Goal: Task Accomplishment & Management: Manage account settings

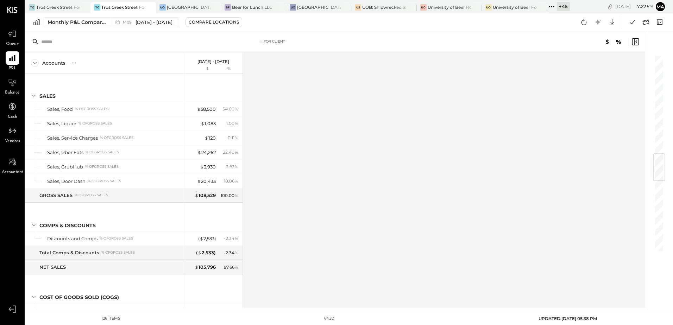
scroll to position [843, 0]
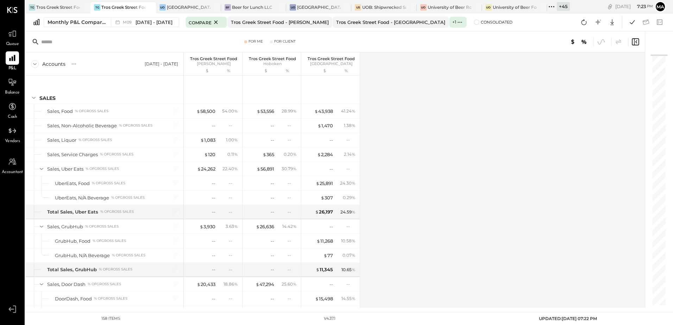
click at [565, 7] on div "+ 45" at bounding box center [563, 6] width 13 height 9
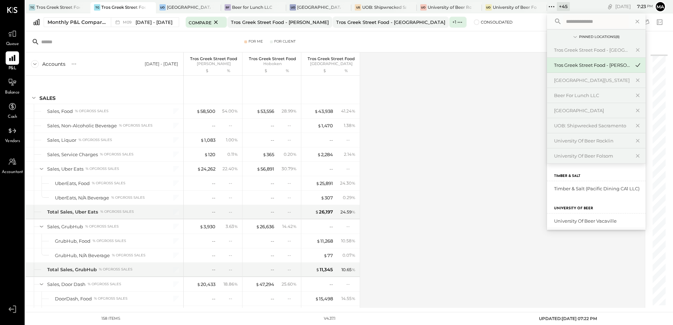
click at [566, 21] on input "text" at bounding box center [595, 21] width 65 height 13
type input "****"
click at [615, 187] on div "Tros Greek Street Food - [GEOGRAPHIC_DATA]" at bounding box center [592, 188] width 76 height 7
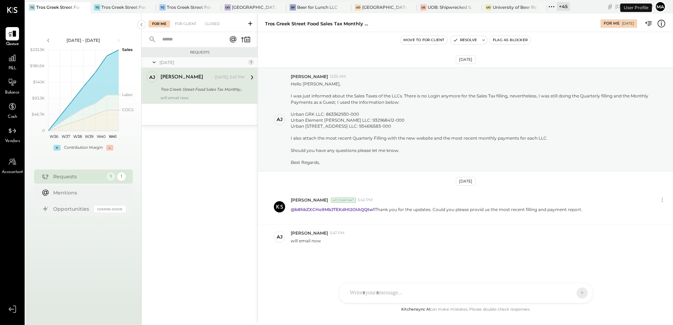
scroll to position [21, 0]
click at [15, 64] on div at bounding box center [12, 57] width 13 height 13
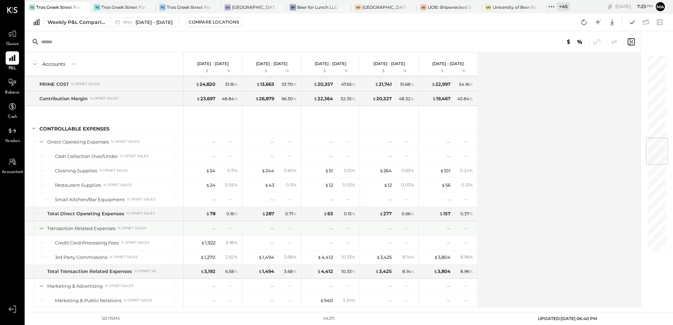
scroll to position [809, 0]
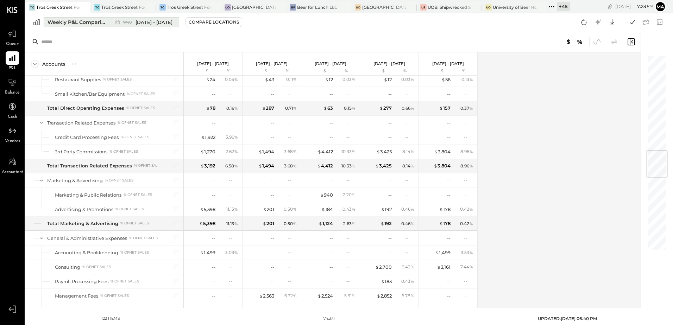
click at [89, 25] on div "Weekly P&L Comparison" at bounding box center [76, 22] width 59 height 7
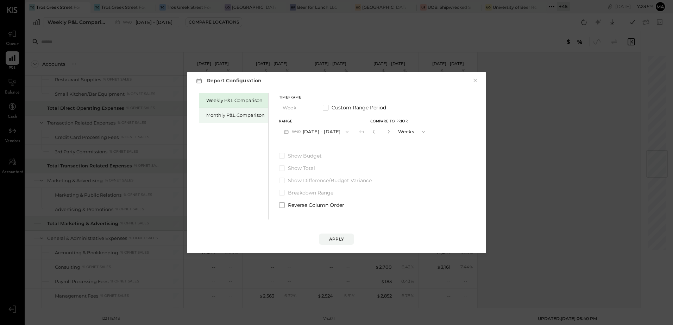
click at [218, 115] on div "Monthly P&L Comparison" at bounding box center [235, 115] width 58 height 7
click at [318, 133] on button "M10 Oct 1 - 31, 2025" at bounding box center [315, 131] width 73 height 13
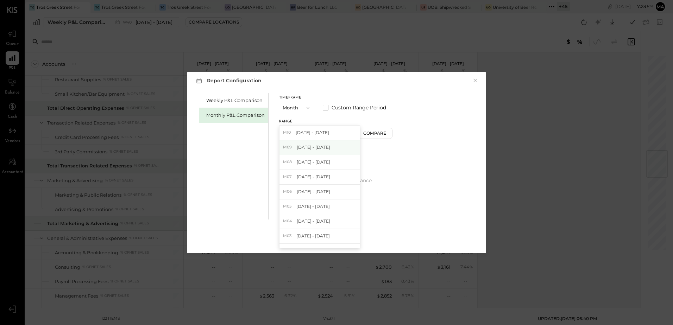
click at [328, 151] on div "M09 Sep 1 - 30, 2025" at bounding box center [319, 147] width 80 height 15
click at [370, 136] on div "Compare" at bounding box center [375, 133] width 23 height 6
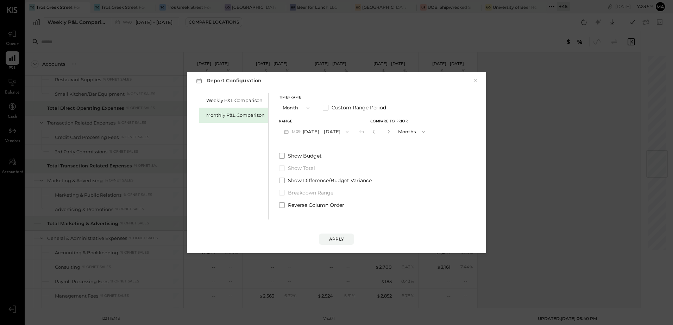
click at [386, 131] on button "button" at bounding box center [389, 132] width 6 height 8
type input "*"
click at [338, 241] on div "Apply" at bounding box center [336, 239] width 15 height 6
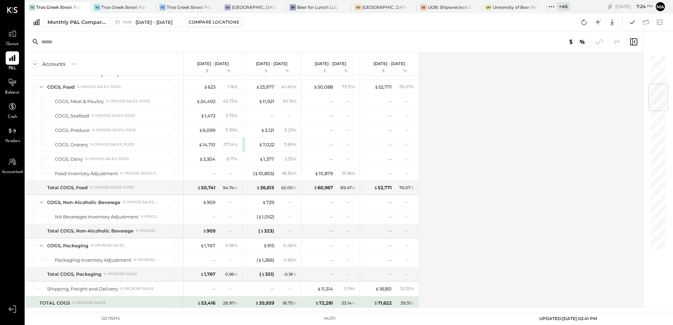
scroll to position [246, 0]
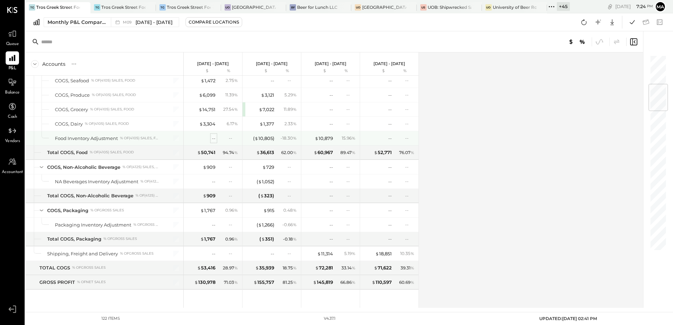
click at [213, 136] on div "--" at bounding box center [214, 138] width 4 height 7
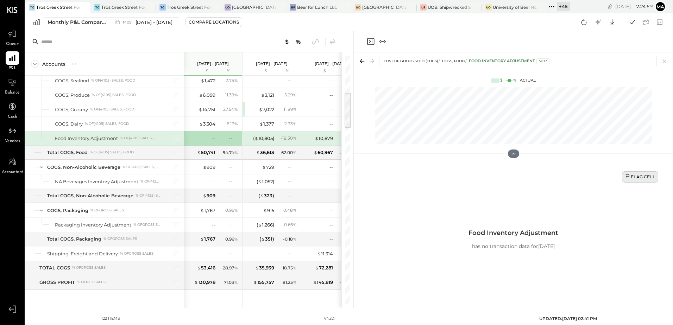
click at [641, 178] on div "Flag Cell" at bounding box center [640, 177] width 30 height 6
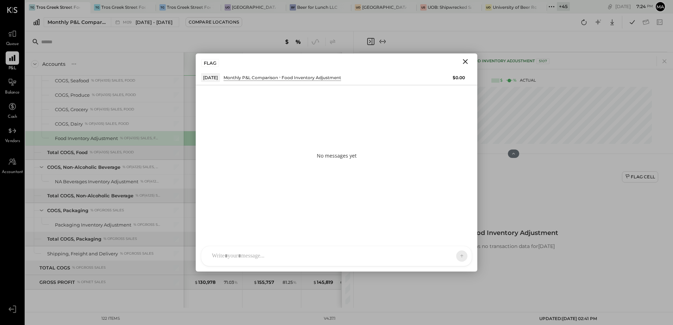
click at [250, 260] on div "SA Stephanie Abanilla AJ Anthony J. Meneses VD Vikesh Darji MB Manoj Bhagat AR …" at bounding box center [336, 256] width 271 height 20
click at [457, 257] on icon at bounding box center [455, 255] width 6 height 7
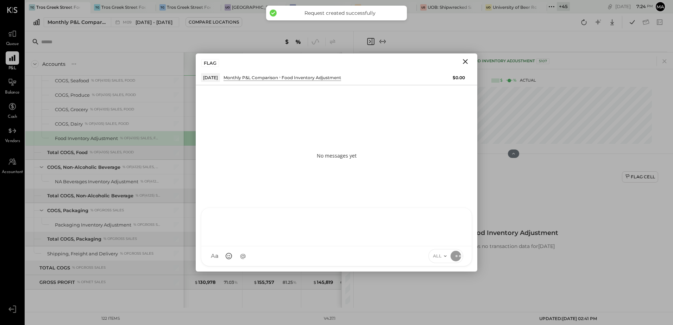
click at [465, 60] on icon "Close" at bounding box center [465, 61] width 8 height 8
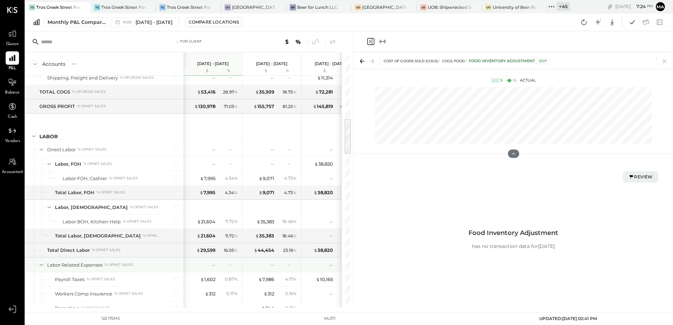
scroll to position [493, 0]
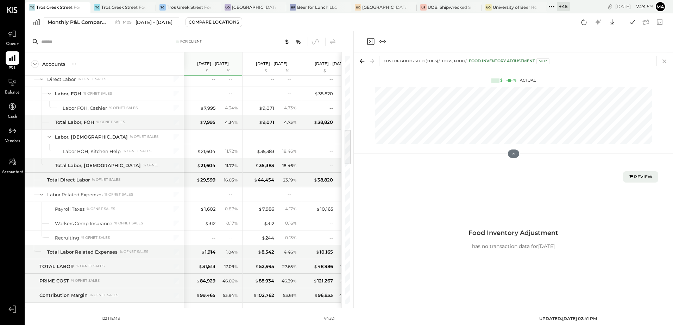
click at [667, 63] on icon at bounding box center [664, 61] width 10 height 10
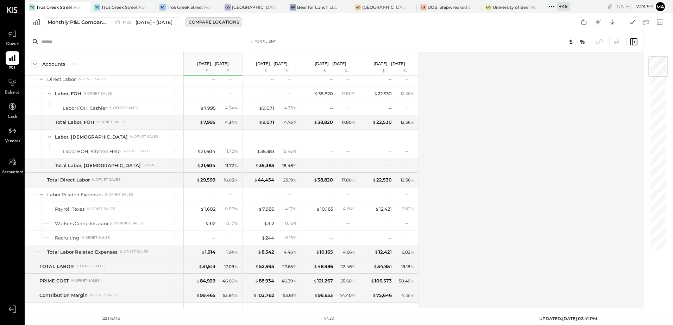
click at [207, 23] on div "Compare Locations" at bounding box center [214, 22] width 50 height 6
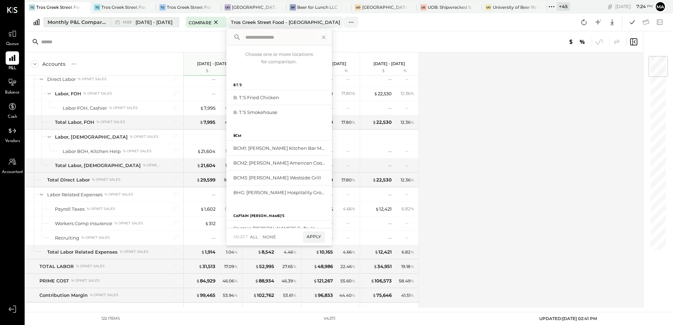
click at [150, 23] on span "[DATE] - [DATE]" at bounding box center [153, 22] width 37 height 7
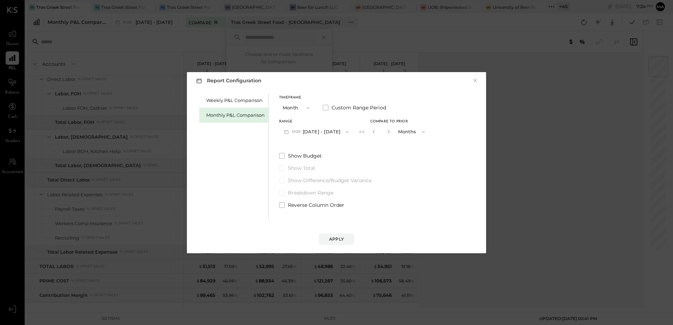
drag, startPoint x: 369, startPoint y: 132, endPoint x: 372, endPoint y: 143, distance: 11.9
click at [372, 132] on icon "button" at bounding box center [374, 131] width 4 height 4
type input "*"
click at [336, 244] on button "Apply" at bounding box center [336, 239] width 35 height 11
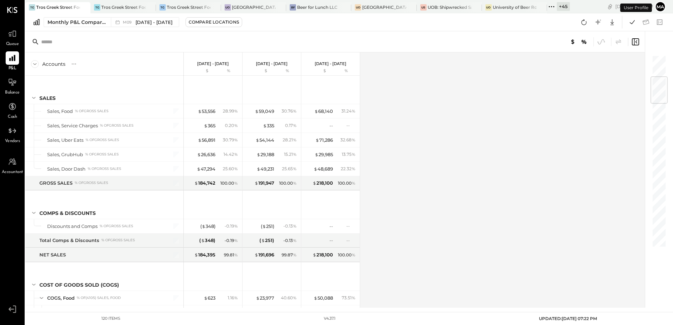
scroll to position [186, 0]
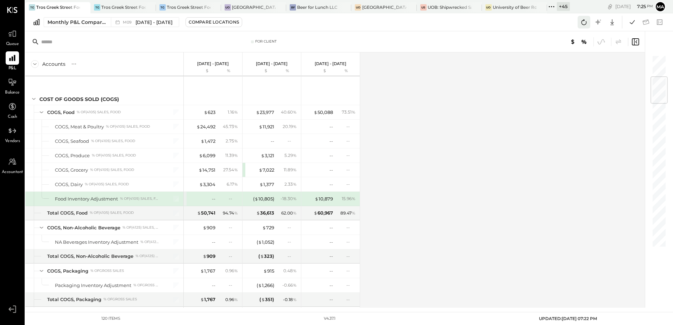
click at [579, 23] on icon at bounding box center [583, 22] width 9 height 9
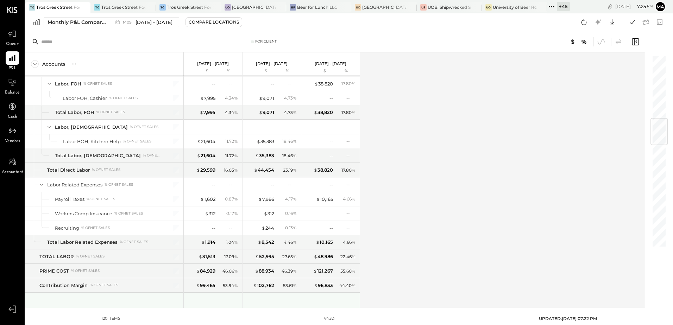
scroll to position [538, 0]
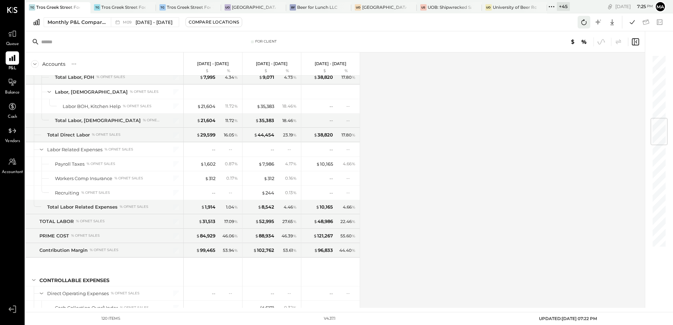
click at [587, 24] on icon at bounding box center [583, 22] width 9 height 9
click at [486, 160] on div "Accounts S % GL Sep 1 - 30, 2025 $ % Aug 1 - 31, 2025 $ % Jul 1 - 31, 2025 $ % …" at bounding box center [335, 179] width 620 height 255
click at [585, 22] on icon at bounding box center [583, 22] width 9 height 9
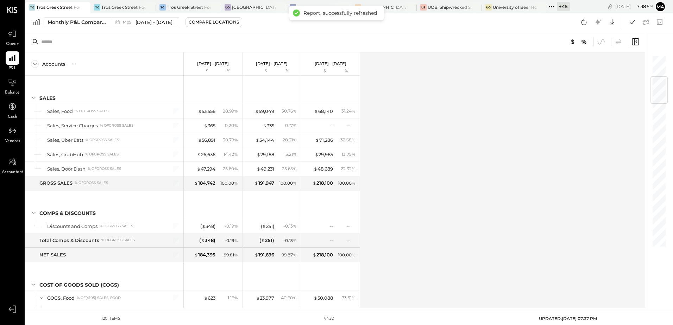
scroll to position [186, 0]
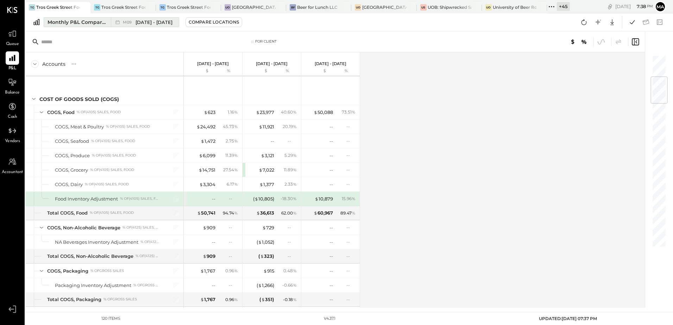
click at [139, 22] on span "[DATE] - [DATE]" at bounding box center [153, 22] width 37 height 7
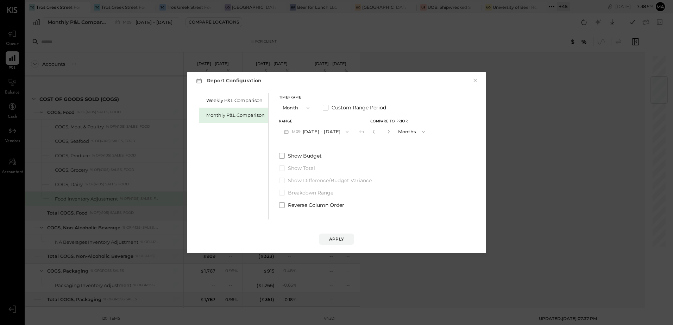
click at [371, 129] on button "button" at bounding box center [374, 132] width 6 height 8
type input "*"
click at [371, 129] on button "button" at bounding box center [374, 132] width 6 height 8
click at [338, 241] on div "Apply" at bounding box center [336, 239] width 15 height 6
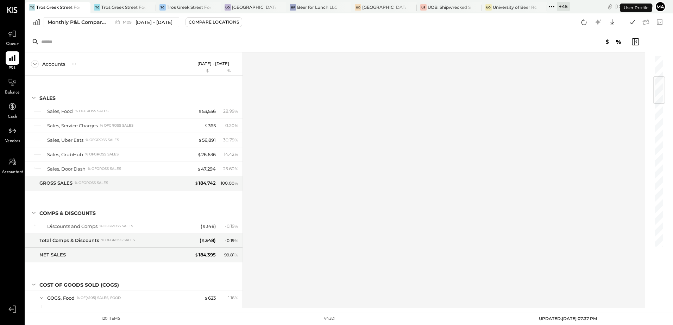
scroll to position [186, 0]
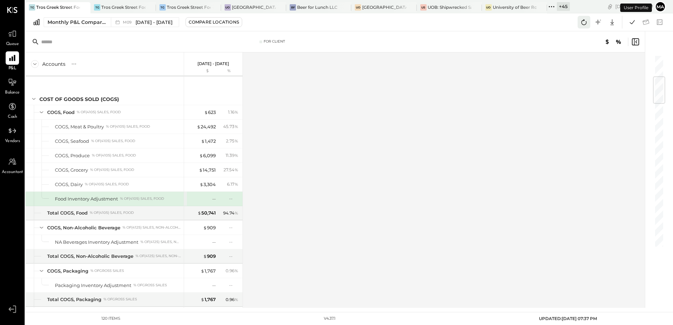
click at [590, 23] on button at bounding box center [583, 22] width 13 height 13
click at [443, 101] on div "Accounts S % GL Sep 1 - 30, 2025 $ % SALES Sales, Food % of GROSS SALES Sales, …" at bounding box center [335, 179] width 620 height 255
click at [629, 22] on icon at bounding box center [631, 22] width 9 height 9
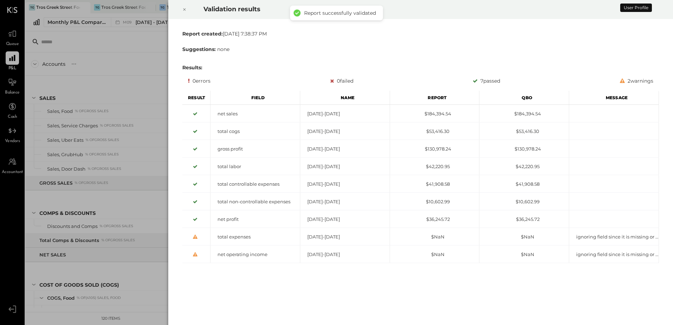
scroll to position [186, 0]
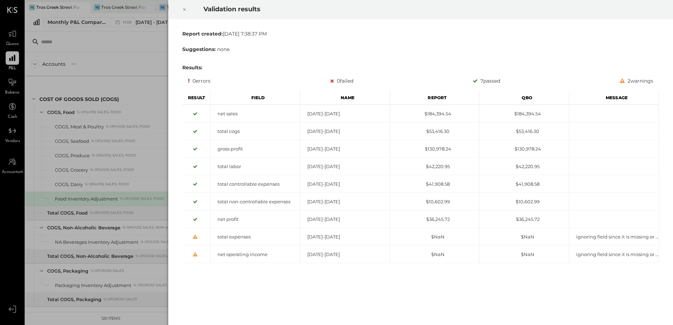
drag, startPoint x: 184, startPoint y: 9, endPoint x: 0, endPoint y: 119, distance: 214.3
click at [183, 10] on icon at bounding box center [184, 9] width 4 height 8
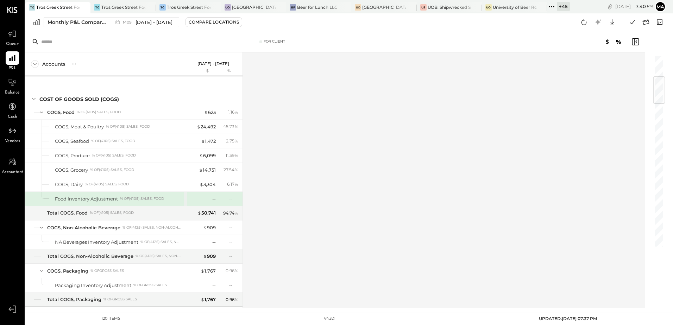
click at [606, 208] on div "Accounts S % GL Sep 1 - 30, 2025 $ % SALES Sales, Food % of GROSS SALES Sales, …" at bounding box center [335, 179] width 620 height 255
click at [631, 24] on icon at bounding box center [631, 22] width 5 height 4
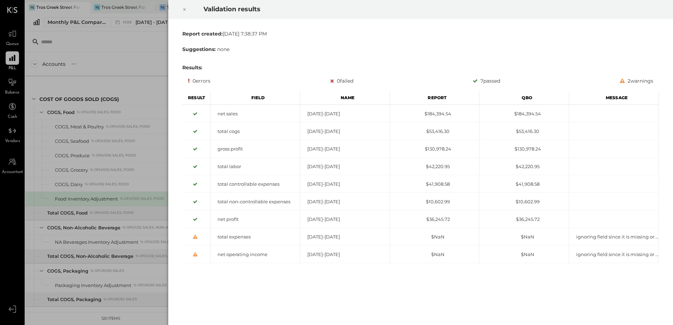
click at [181, 7] on div at bounding box center [184, 10] width 15 height 20
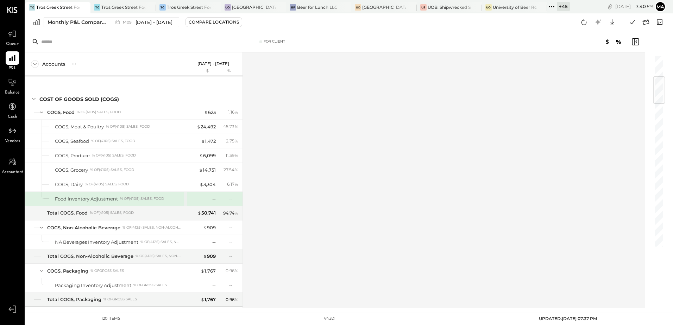
click at [334, 123] on div "Accounts S % GL Sep 1 - 30, 2025 $ % SALES Sales, Food % of GROSS SALES Sales, …" at bounding box center [335, 179] width 620 height 255
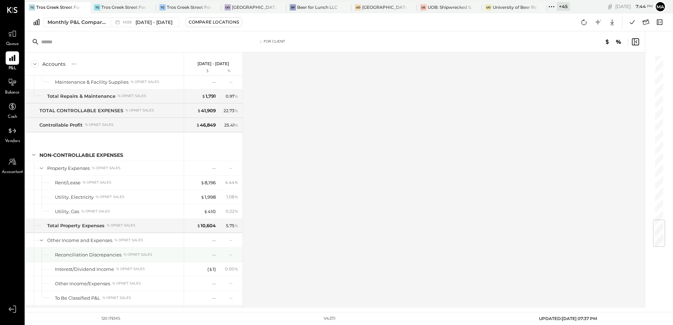
scroll to position [1399, 0]
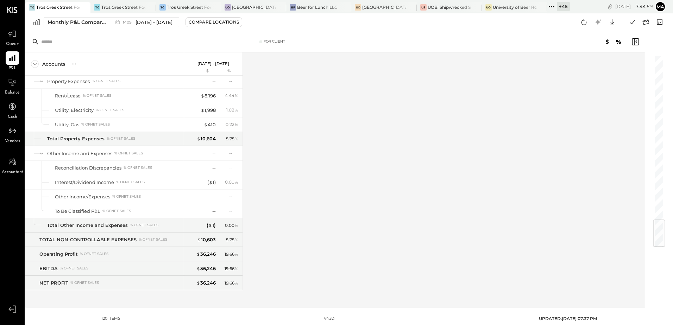
drag, startPoint x: 584, startPoint y: 23, endPoint x: 575, endPoint y: 33, distance: 13.7
click at [584, 23] on icon at bounding box center [583, 22] width 9 height 9
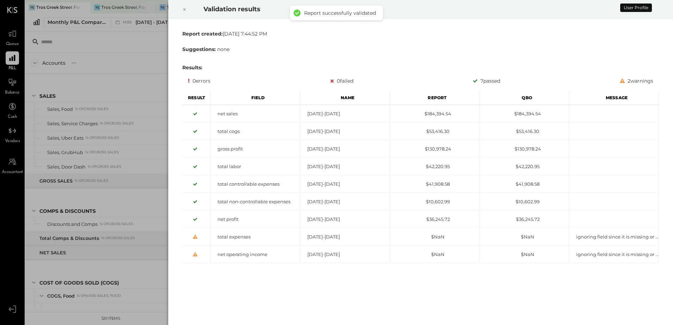
scroll to position [185, 0]
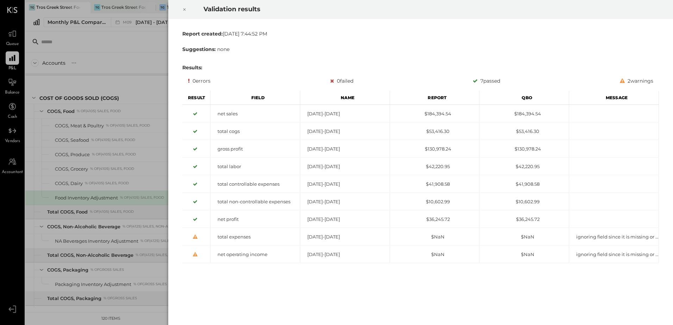
click at [185, 9] on icon at bounding box center [184, 9] width 2 height 2
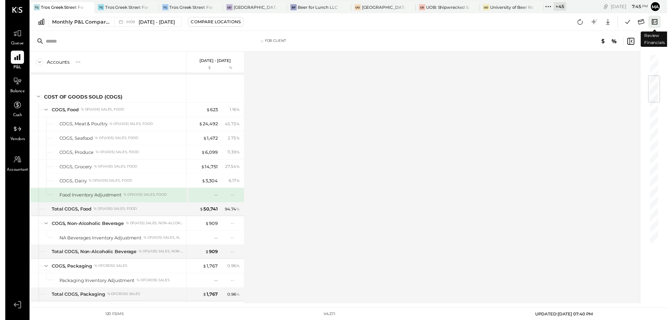
click at [658, 23] on icon at bounding box center [659, 22] width 9 height 9
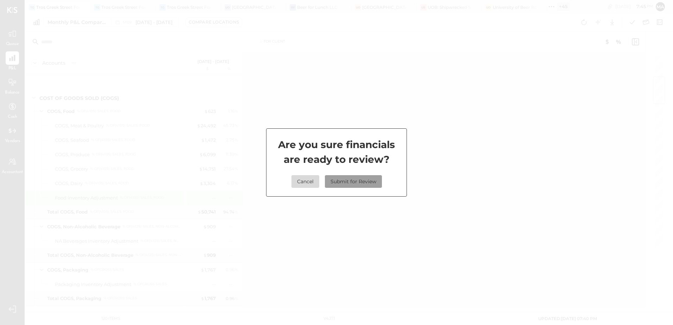
click at [344, 182] on button "Submit for Review" at bounding box center [353, 181] width 57 height 13
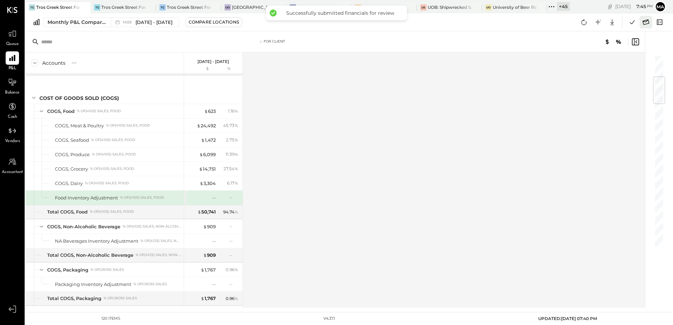
click at [642, 24] on icon at bounding box center [645, 22] width 9 height 9
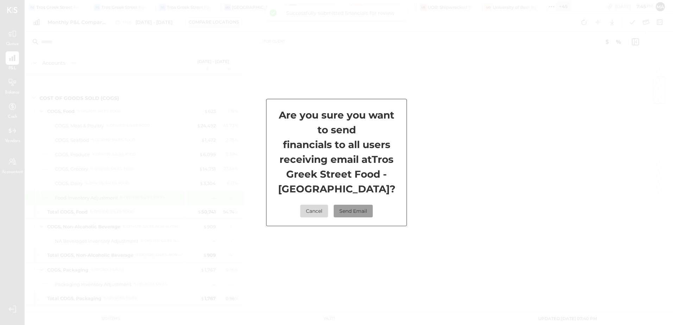
click at [358, 210] on button "Send Email" at bounding box center [353, 211] width 39 height 13
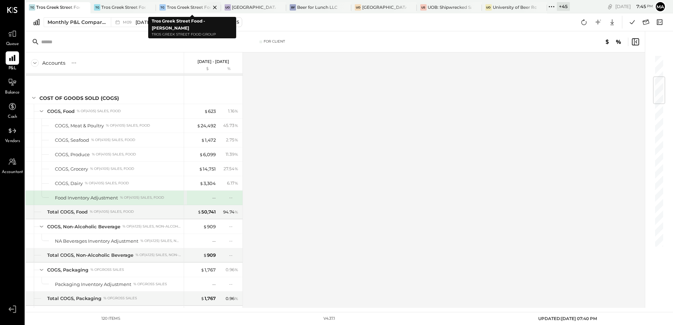
click at [184, 6] on div "Tros Greek Street Food - [PERSON_NAME]" at bounding box center [189, 7] width 44 height 6
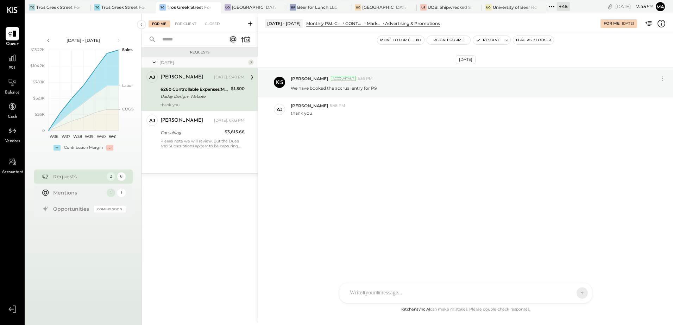
click at [196, 93] on div "Daddy Design- Website" at bounding box center [194, 96] width 68 height 7
click at [495, 41] on button "Resolve" at bounding box center [488, 40] width 30 height 8
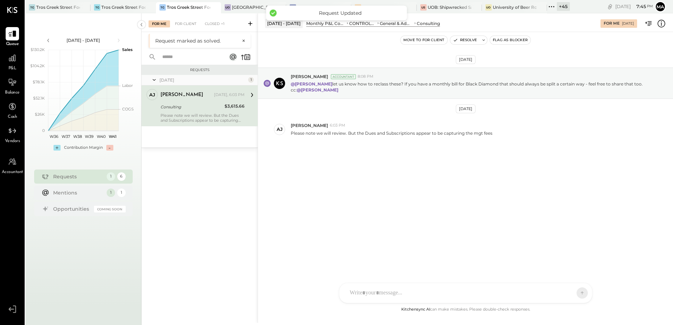
click at [189, 110] on div "Consulting" at bounding box center [191, 106] width 62 height 7
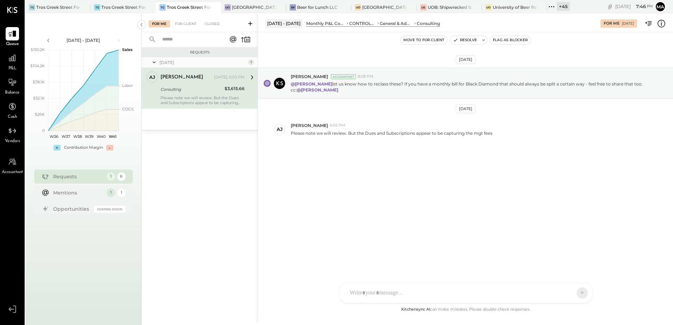
click at [196, 102] on div "Please note we will review. But the Dues and Subscriptions appear to be capturi…" at bounding box center [202, 100] width 84 height 10
click at [185, 25] on div "For Client" at bounding box center [185, 23] width 28 height 7
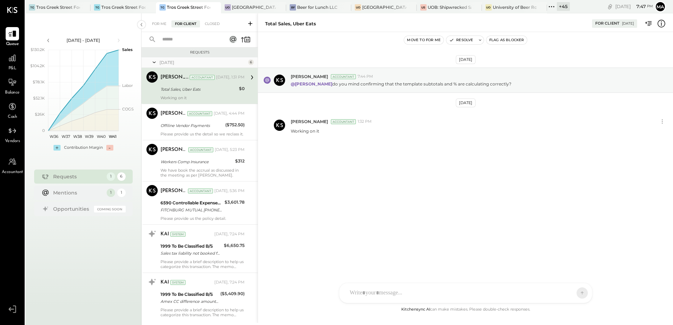
click at [186, 91] on div "Total Sales, Uber Eats" at bounding box center [198, 89] width 76 height 7
click at [190, 92] on div "Total Sales, Uber Eats" at bounding box center [198, 89] width 76 height 7
click at [185, 129] on div "Offiline Vendor Payments" at bounding box center [191, 125] width 63 height 8
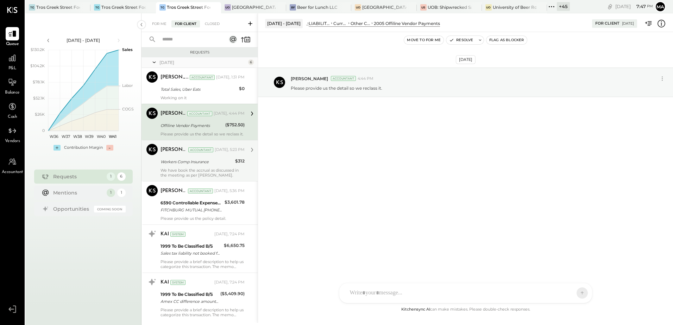
click at [179, 171] on div "Manoj Bhagat Accountant Today, 5:23 PM Workers Comp Insurance $312 We have book…" at bounding box center [202, 161] width 84 height 34
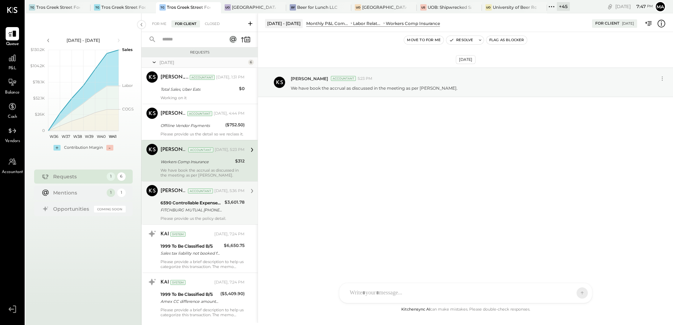
click at [172, 207] on div "6590 Controllable Expenses:General & Administrative Expenses:Liability Insurance" at bounding box center [191, 202] width 62 height 7
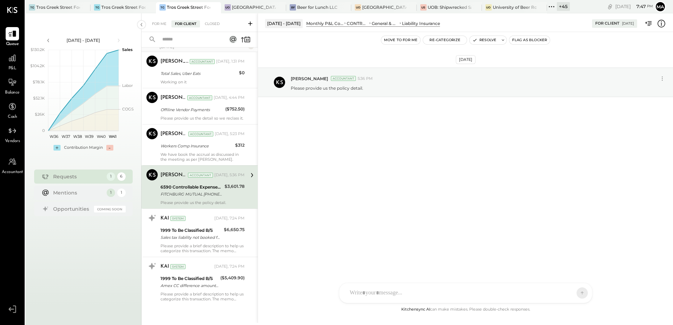
scroll to position [23, 0]
click at [182, 220] on div "KAI System Today, 7:24 PM" at bounding box center [202, 216] width 84 height 10
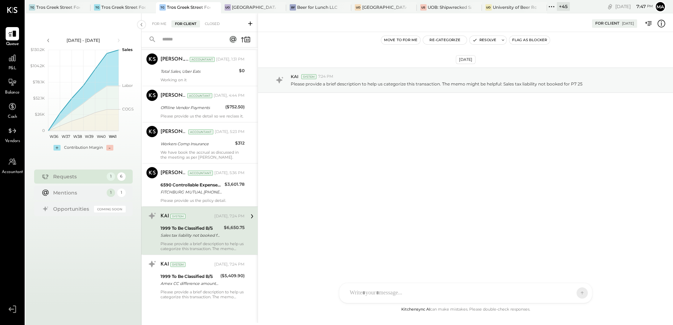
click at [405, 180] on div "Oct 9th, 2025 KAI System 7:24 PM Please provide a brief description to help us …" at bounding box center [465, 168] width 415 height 273
click at [382, 201] on div "Oct 9th, 2025 KAI System 7:24 PM Please provide a brief description to help us …" at bounding box center [465, 168] width 415 height 273
click at [387, 292] on div "SA Stephanie Abanilla AJ Anthony J. Meneses VD Vikesh Darji MB Manoj Bhagat AR …" at bounding box center [465, 274] width 253 height 59
click at [370, 263] on div at bounding box center [465, 263] width 239 height 28
click at [576, 294] on icon at bounding box center [576, 292] width 6 height 7
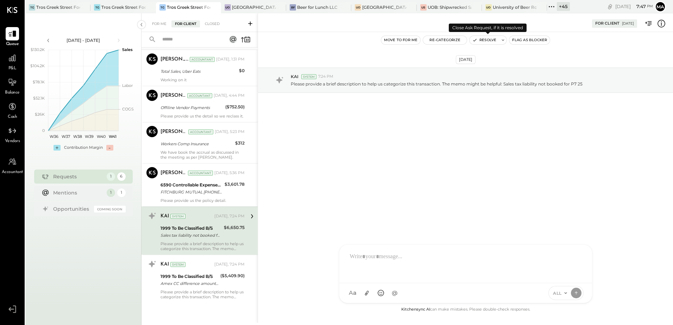
click at [482, 39] on button "Resolve" at bounding box center [484, 40] width 30 height 8
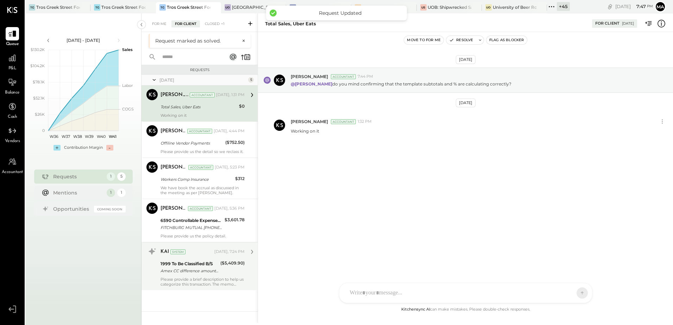
click at [185, 275] on div "KAI System Today, 7:24 PM 1999 To Be Classified B/S Amex CC difference amount -…" at bounding box center [202, 266] width 84 height 41
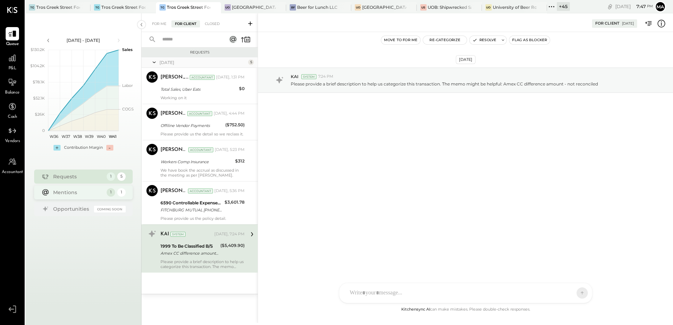
click at [65, 194] on div "Mentions" at bounding box center [78, 192] width 50 height 7
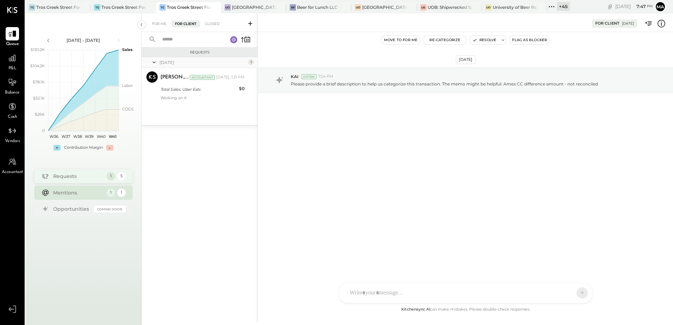
click at [71, 177] on div "Requests" at bounding box center [78, 176] width 50 height 7
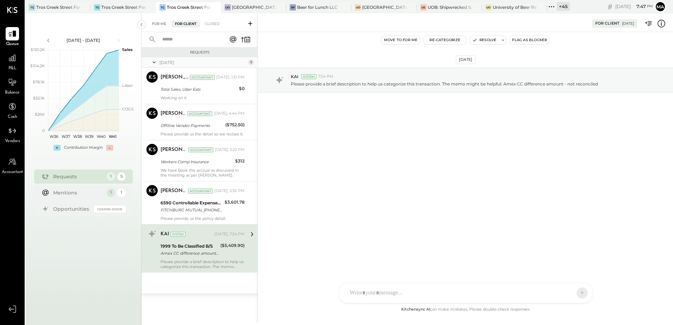
click at [159, 25] on div "For Me" at bounding box center [158, 23] width 21 height 7
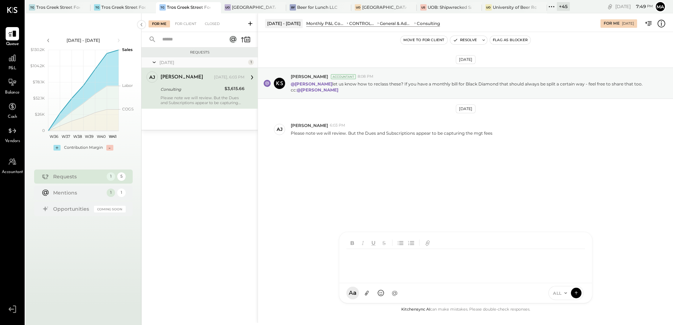
click at [375, 294] on div "SA Stephanie Abanilla AJ Anthony J. Meneses VD Vikesh Darji MB Manoj Bhagat AR …" at bounding box center [465, 267] width 253 height 71
click at [360, 258] on div at bounding box center [465, 263] width 239 height 28
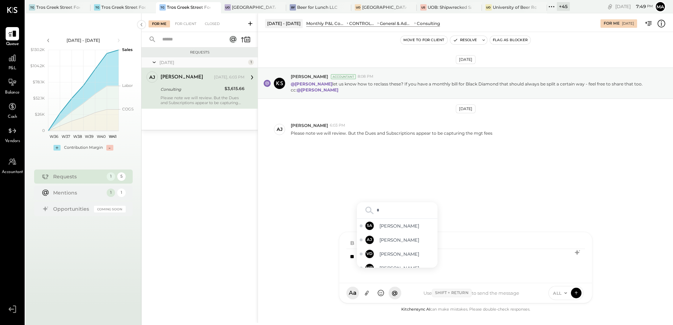
type input "**"
click at [389, 239] on span "Anthony J. Meneses" at bounding box center [406, 240] width 55 height 7
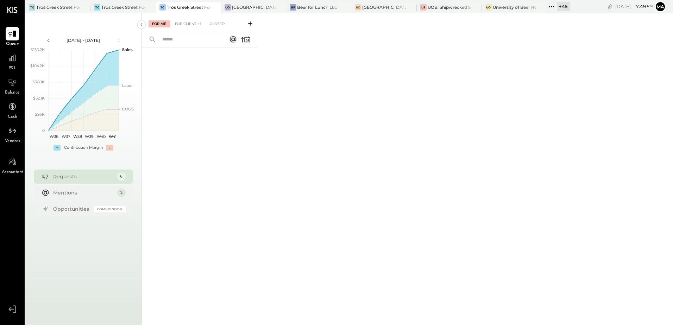
drag, startPoint x: 360, startPoint y: 263, endPoint x: 367, endPoint y: 292, distance: 30.0
click at [367, 292] on div "For Me For Client +1 Closed" at bounding box center [406, 168] width 531 height 310
click at [188, 24] on div "For Client" at bounding box center [185, 23] width 28 height 7
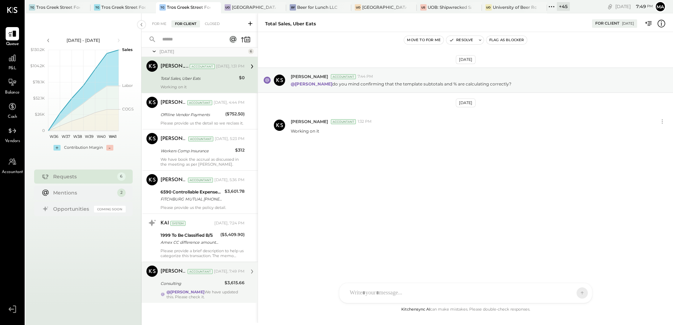
scroll to position [16, 0]
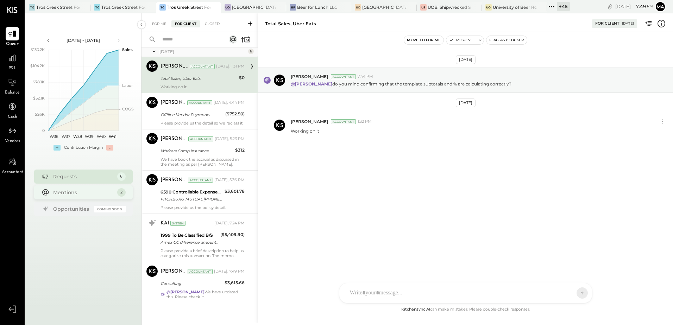
click at [80, 193] on div "Mentions" at bounding box center [83, 192] width 61 height 7
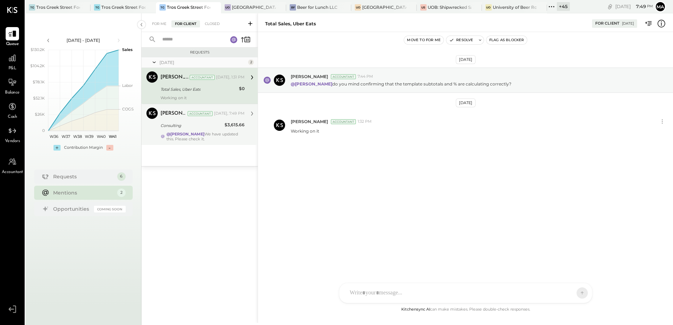
click at [172, 127] on div "Consulting" at bounding box center [191, 125] width 62 height 7
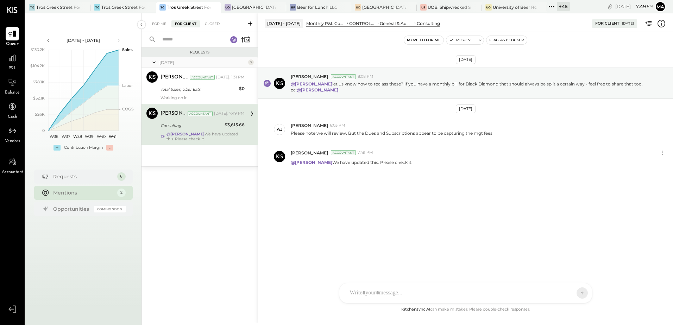
click at [372, 290] on div at bounding box center [465, 293] width 253 height 20
click at [365, 293] on icon at bounding box center [366, 293] width 7 height 7
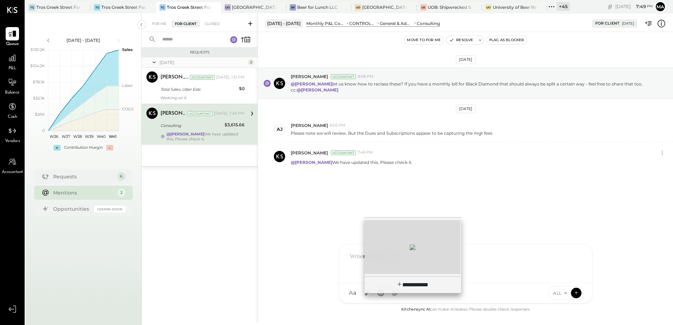
click at [388, 254] on div at bounding box center [413, 247] width 96 height 54
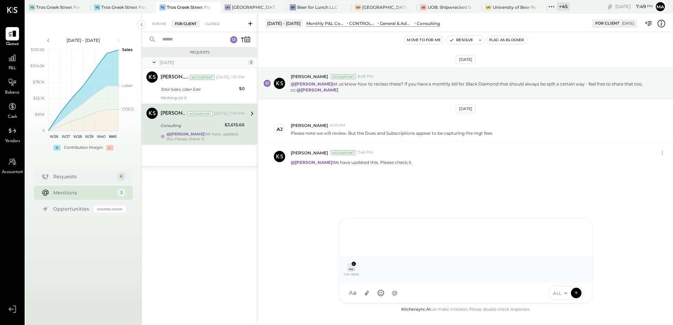
click at [362, 234] on div at bounding box center [465, 237] width 239 height 28
drag, startPoint x: 364, startPoint y: 133, endPoint x: 414, endPoint y: 134, distance: 50.7
click at [414, 134] on p "Please note we will review. But the Dues and Subscriptions appear to be capturi…" at bounding box center [392, 133] width 202 height 6
copy p "Dues and Subscriptions"
click at [349, 231] on div "**********" at bounding box center [465, 237] width 239 height 28
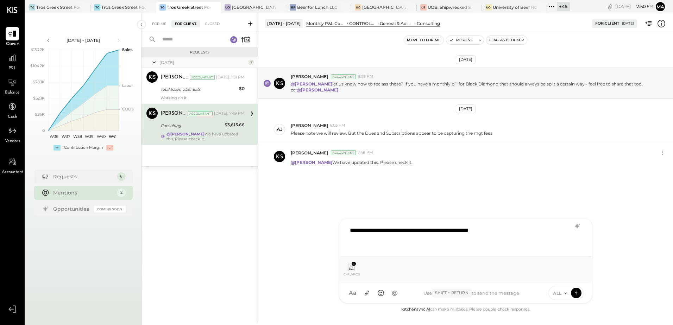
click at [517, 232] on div "**********" at bounding box center [465, 237] width 239 height 28
click at [577, 293] on icon at bounding box center [576, 292] width 6 height 7
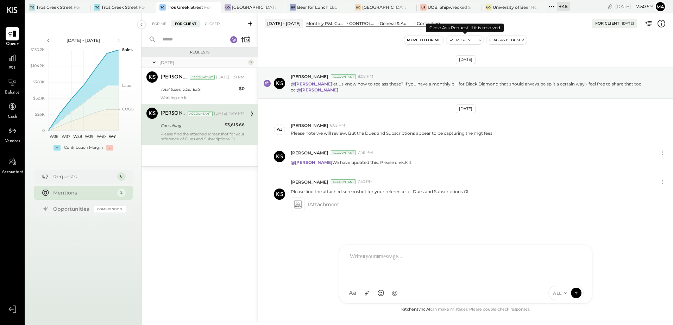
click at [464, 41] on button "Resolve" at bounding box center [461, 40] width 30 height 8
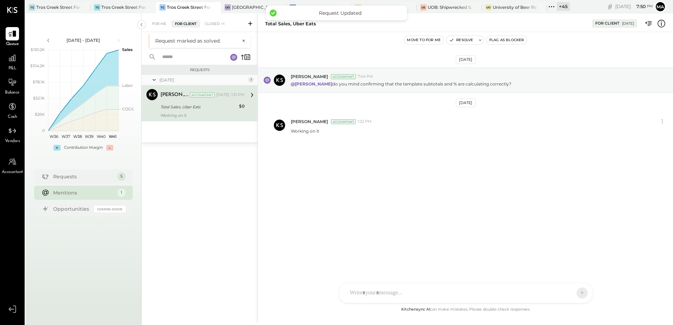
click at [186, 110] on div "Total Sales, Uber Eats" at bounding box center [198, 106] width 76 height 7
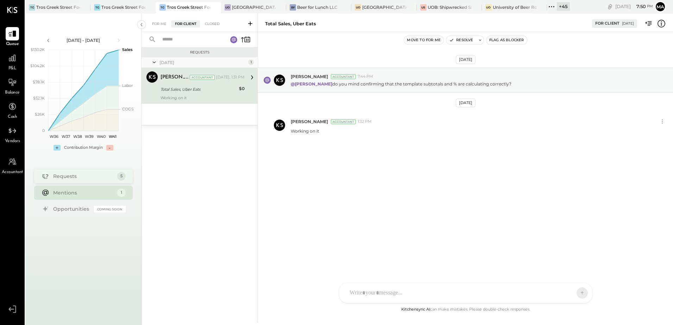
click at [68, 178] on div "Requests" at bounding box center [83, 176] width 61 height 7
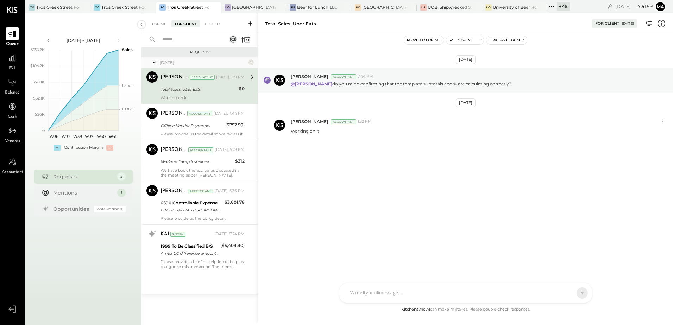
click at [13, 67] on span "P&L" at bounding box center [12, 68] width 8 height 6
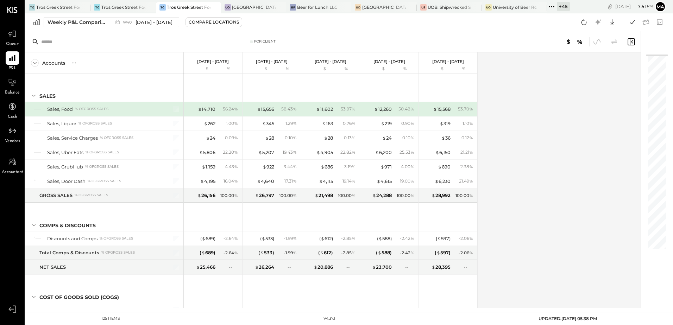
click at [562, 167] on div "Accounts S % GL Sep 29 - Oct 5, 2025 $ % Sep 22 - 28, 2025 $ % Sep 15 - 21, 202…" at bounding box center [333, 179] width 616 height 255
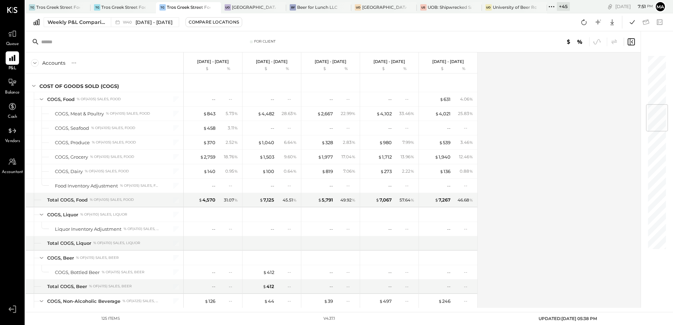
scroll to position [422, 0]
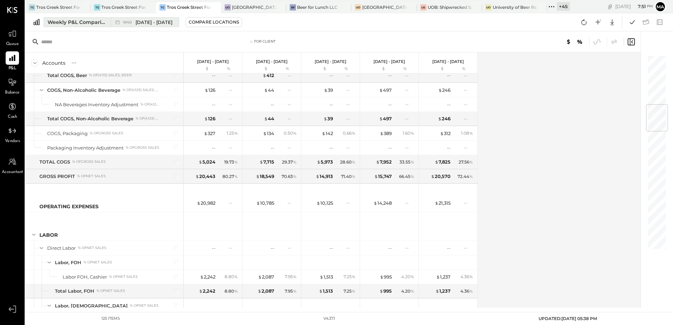
click at [62, 23] on div "Weekly P&L Comparison" at bounding box center [76, 22] width 59 height 7
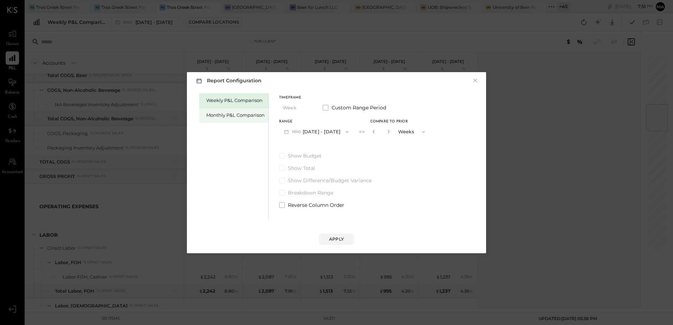
click at [225, 118] on div "Monthly P&L Comparison" at bounding box center [235, 115] width 58 height 7
click at [319, 132] on button "M10 Oct 1 - 31, 2025" at bounding box center [315, 131] width 73 height 13
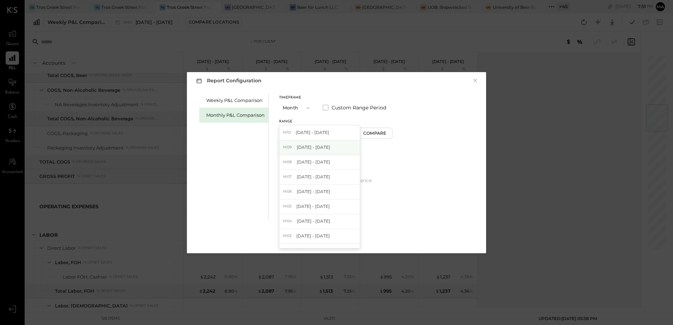
click at [322, 151] on div "M09 Sep 1 - 30, 2025" at bounding box center [319, 147] width 80 height 15
click at [341, 239] on div "Apply" at bounding box center [336, 239] width 15 height 6
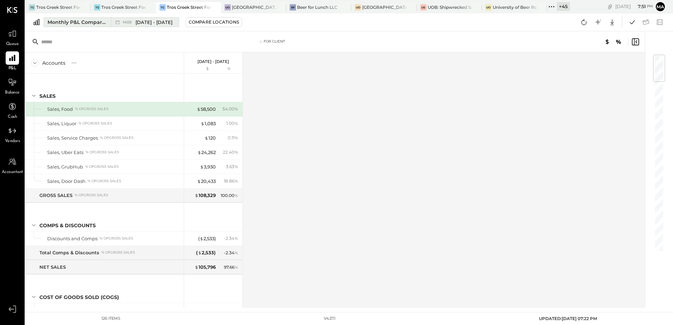
click at [153, 24] on span "[DATE] - [DATE]" at bounding box center [153, 22] width 37 height 7
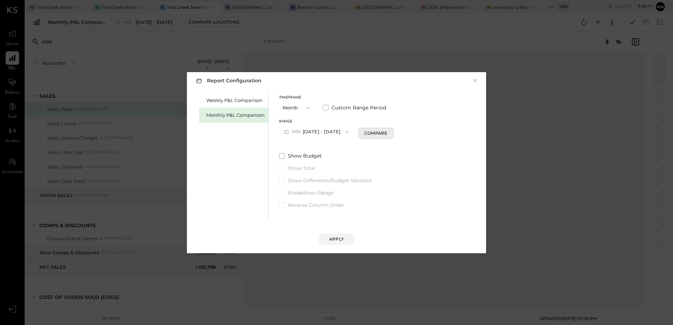
click at [367, 132] on div "Compare" at bounding box center [375, 133] width 23 height 6
click at [335, 237] on div "Apply" at bounding box center [336, 239] width 15 height 6
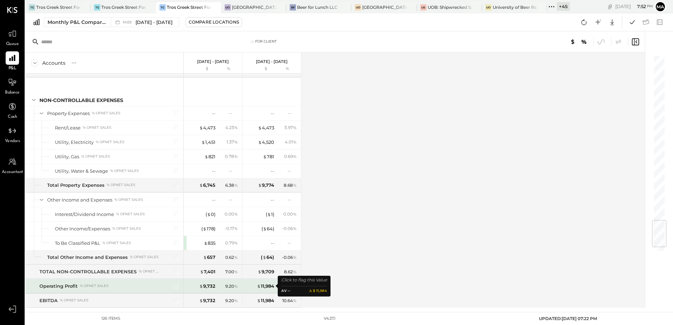
scroll to position [1439, 0]
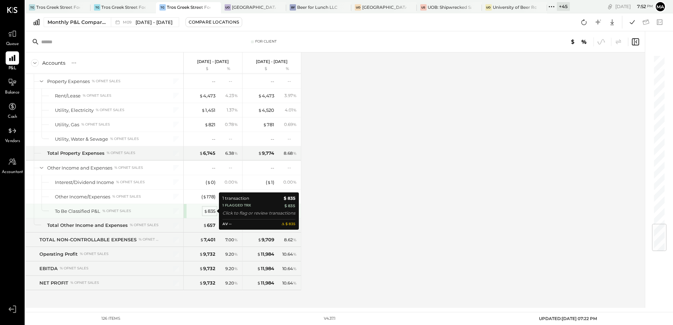
click at [213, 211] on div "$ 835" at bounding box center [210, 211] width 12 height 7
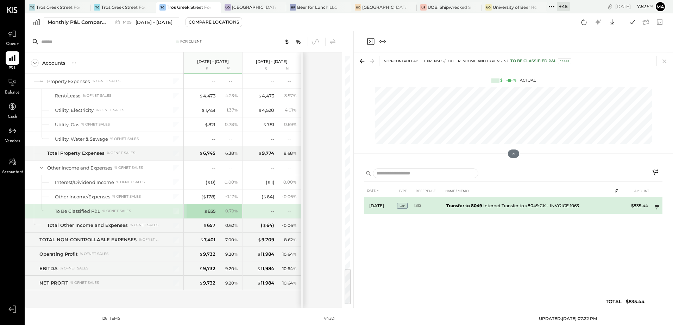
click at [657, 207] on icon at bounding box center [656, 207] width 5 height 5
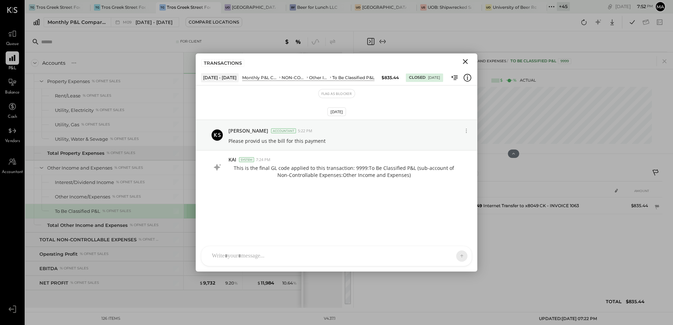
click at [465, 63] on icon "Close" at bounding box center [465, 61] width 8 height 8
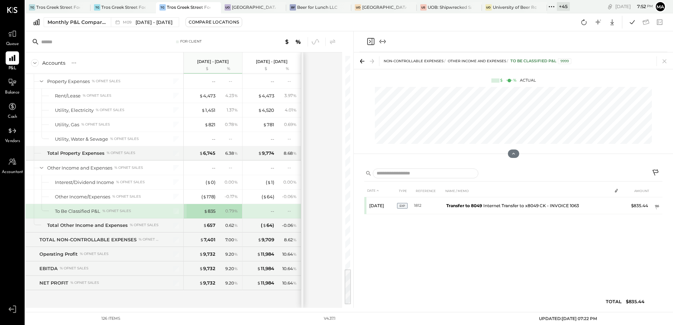
click at [400, 284] on div "DATE TYPE REFERENCE NAME / MEMO AMOUNT Sep 11, 25 EXP 1812 Transfer to 8049 Int…" at bounding box center [513, 247] width 298 height 127
click at [666, 61] on icon at bounding box center [664, 61] width 10 height 10
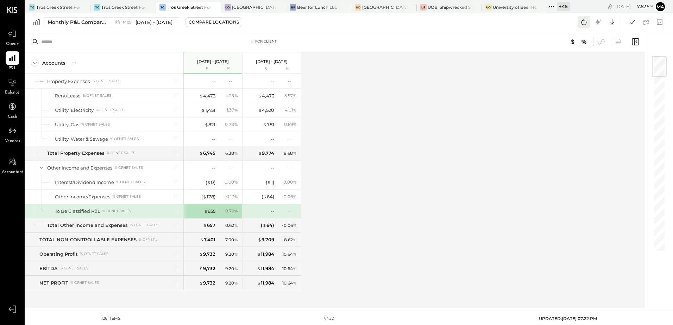
click at [584, 21] on icon at bounding box center [583, 22] width 9 height 9
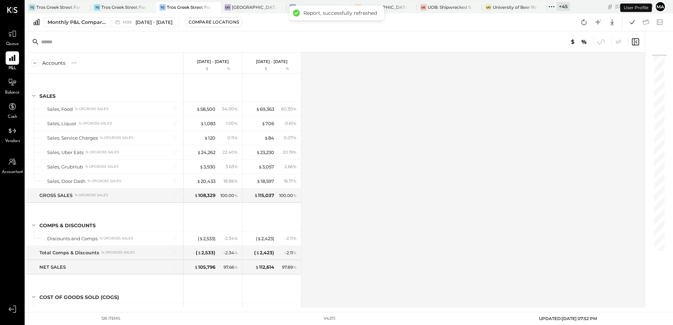
scroll to position [1439, 0]
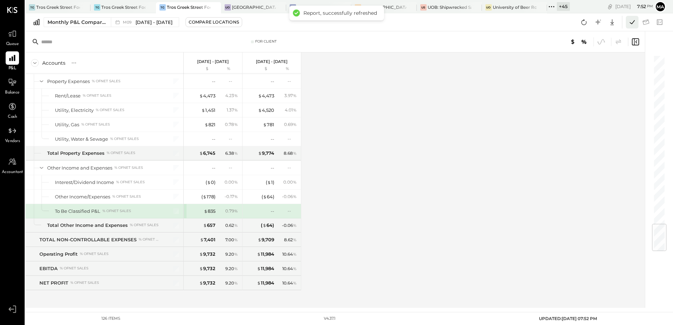
click at [631, 23] on icon at bounding box center [631, 22] width 5 height 4
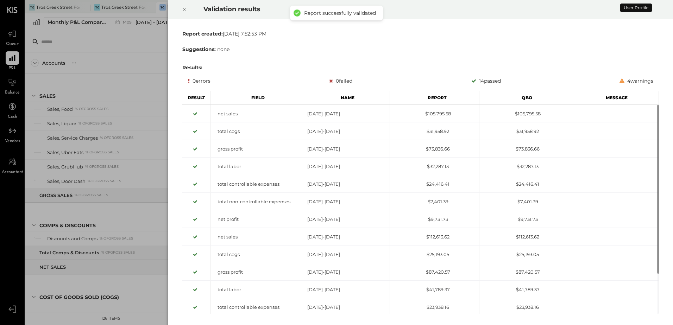
scroll to position [1439, 0]
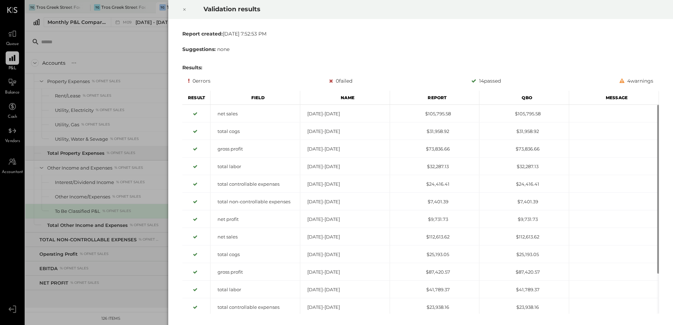
click at [184, 7] on icon at bounding box center [184, 9] width 4 height 8
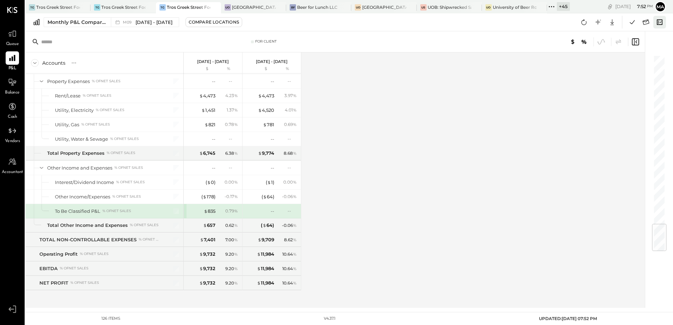
click at [659, 25] on icon at bounding box center [660, 21] width 6 height 5
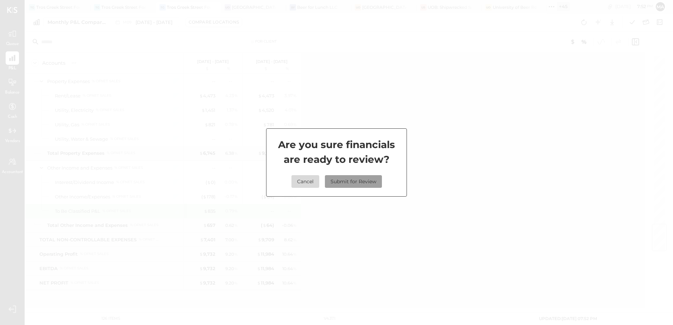
click at [348, 182] on button "Submit for Review" at bounding box center [353, 181] width 57 height 13
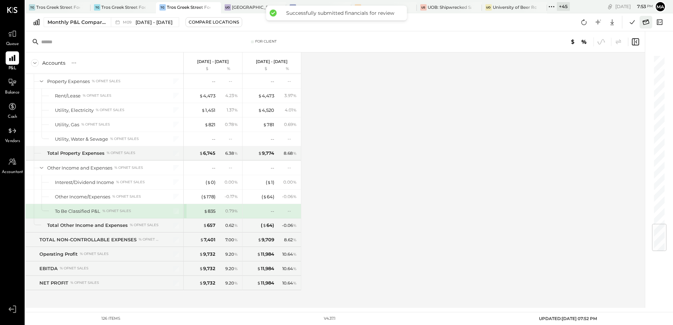
click at [646, 21] on icon at bounding box center [645, 22] width 9 height 9
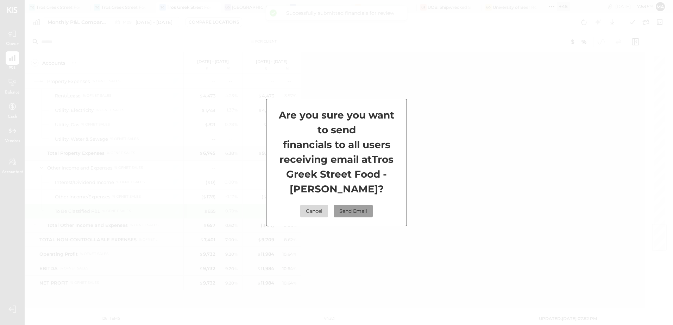
click at [359, 212] on button "Send Email" at bounding box center [353, 211] width 39 height 13
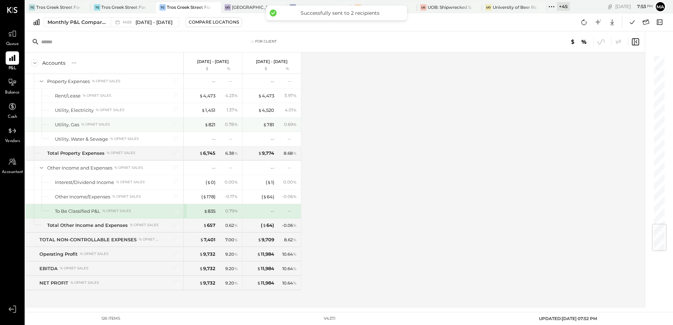
scroll to position [1369, 0]
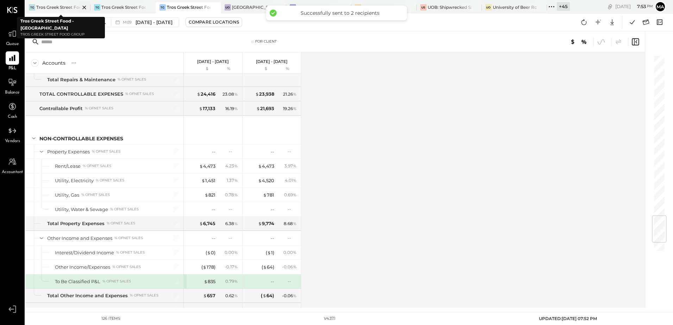
click at [64, 6] on div "Tros Greek Street Food - [GEOGRAPHIC_DATA]" at bounding box center [58, 7] width 44 height 6
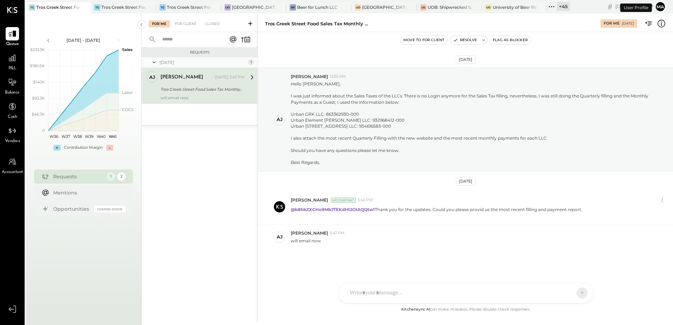
scroll to position [21, 0]
click at [356, 292] on div "SA Stephanie Abanilla AJ Anthony J. Meneses VD Vikesh Darji MB Manoj Bhagat AR …" at bounding box center [465, 274] width 253 height 59
drag, startPoint x: 577, startPoint y: 294, endPoint x: 405, endPoint y: 257, distance: 176.7
click at [405, 257] on div "**********" at bounding box center [465, 274] width 253 height 59
click at [405, 257] on div "**********" at bounding box center [465, 263] width 239 height 28
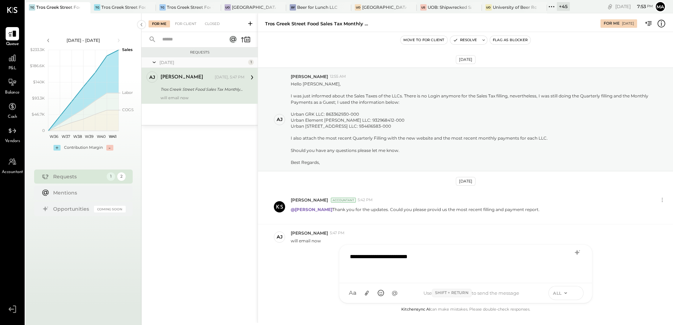
click at [575, 294] on icon at bounding box center [576, 292] width 6 height 7
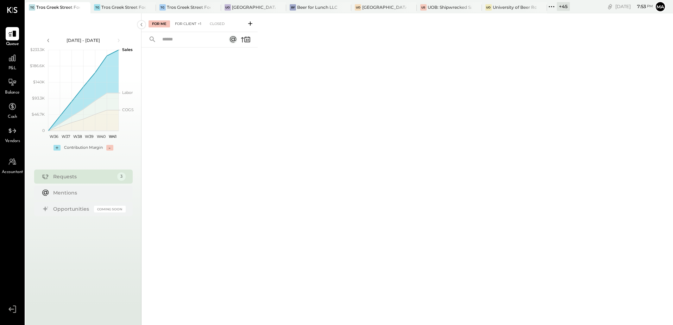
click at [182, 22] on div "For Client +1" at bounding box center [187, 23] width 33 height 7
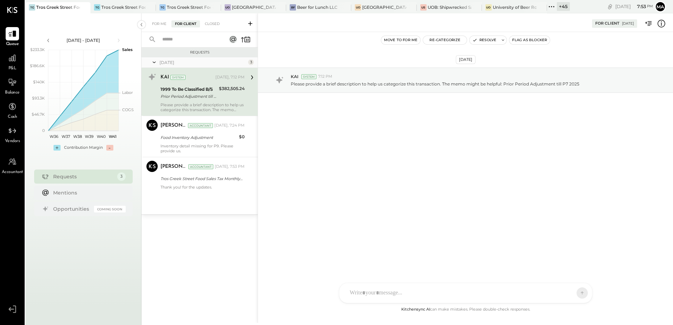
click at [195, 94] on div "Prior Period Adjustment till P7 2025" at bounding box center [188, 96] width 56 height 7
click at [177, 141] on div "Food Inventory Adjustment" at bounding box center [198, 137] width 76 height 7
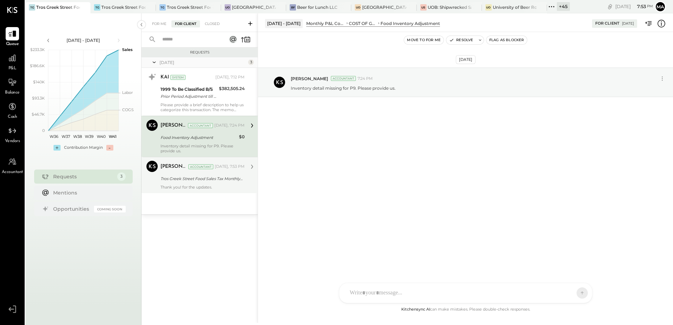
click at [177, 177] on div "Tros Greek Street Food Sales Tax Monthly LOGIN Access" at bounding box center [201, 178] width 82 height 7
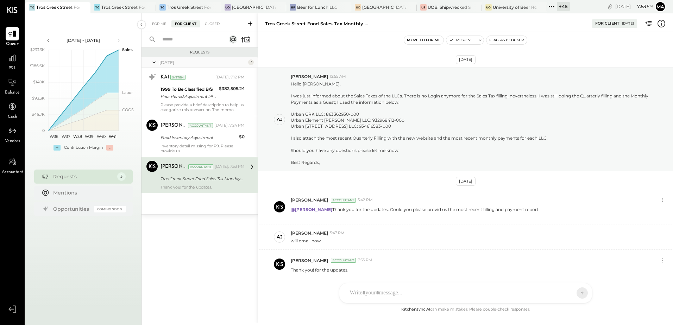
scroll to position [50, 0]
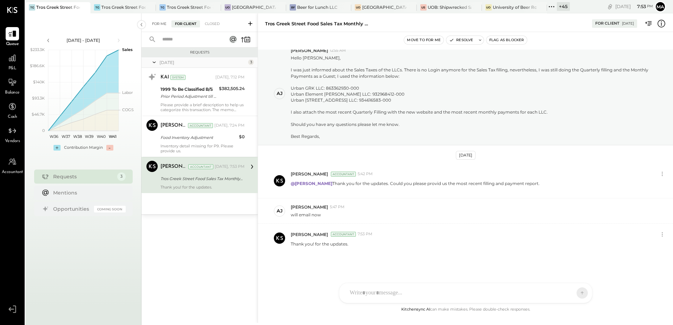
click at [161, 26] on div "For Me" at bounding box center [158, 23] width 21 height 7
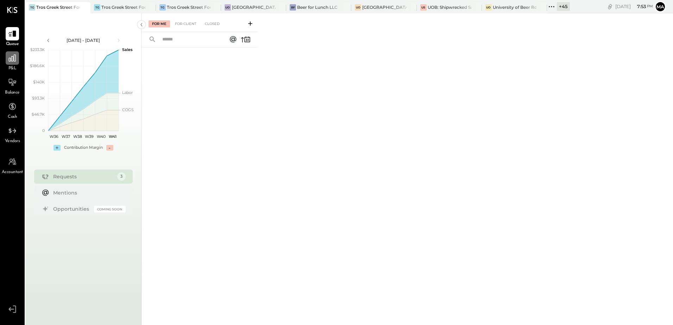
click at [12, 61] on icon at bounding box center [12, 58] width 7 height 7
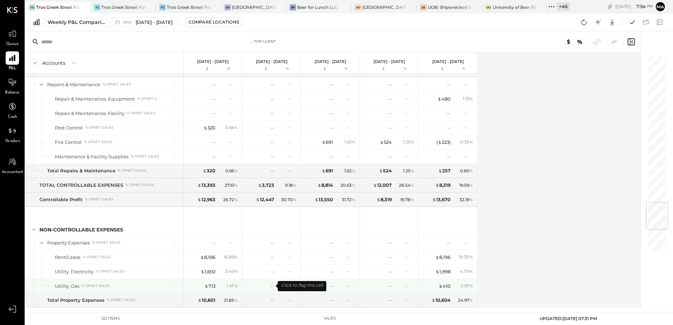
scroll to position [1285, 0]
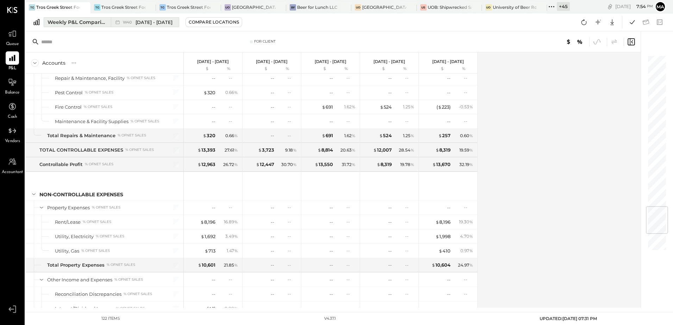
click at [72, 18] on button "Weekly P&L Comparison W40 Sep 29 - Oct 5, 2025" at bounding box center [111, 22] width 135 height 10
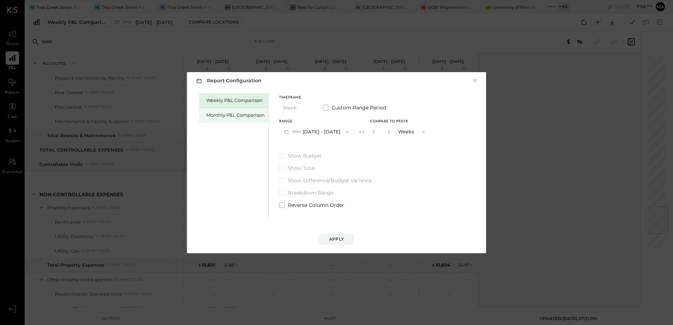
click at [221, 112] on div "Monthly P&L Comparison" at bounding box center [235, 115] width 58 height 7
click at [340, 132] on span "button" at bounding box center [344, 132] width 9 height 6
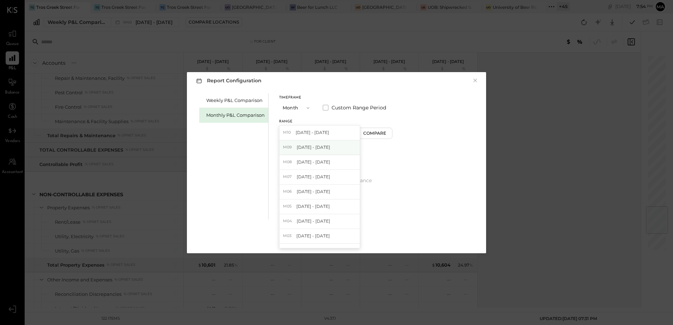
click at [335, 147] on div "M09 Sep 1 - 30, 2025" at bounding box center [319, 147] width 80 height 15
click at [377, 136] on div "Compare" at bounding box center [375, 133] width 23 height 6
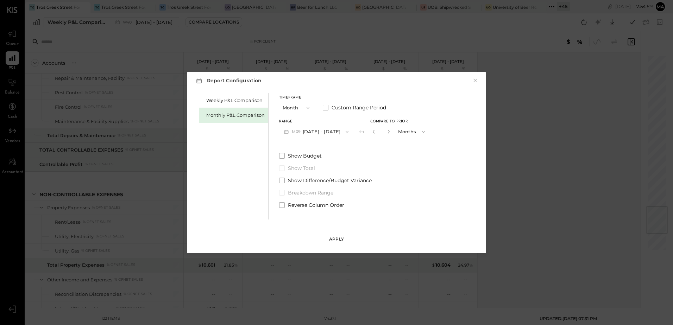
click at [336, 239] on div "Apply" at bounding box center [336, 239] width 15 height 6
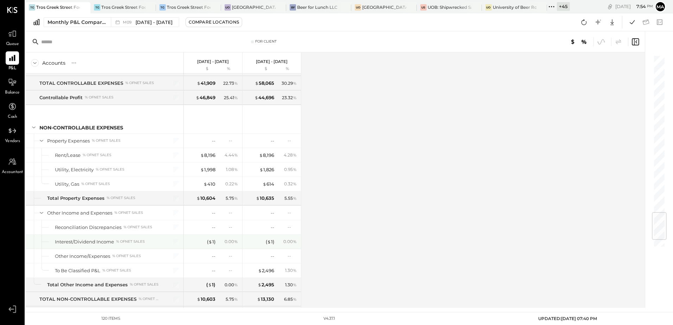
scroll to position [1396, 0]
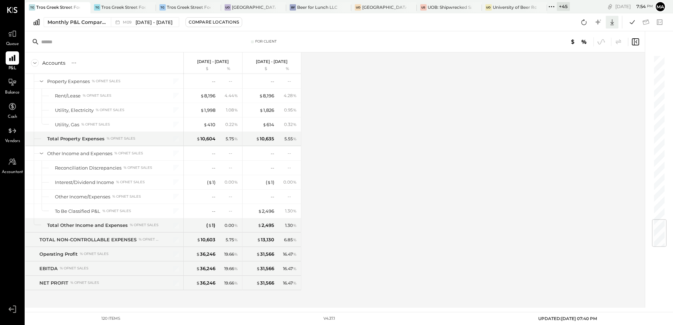
click at [613, 21] on icon at bounding box center [611, 22] width 9 height 9
click at [588, 61] on div "Excel" at bounding box center [590, 63] width 56 height 15
click at [406, 138] on div "Accounts S % GL Sep 1 - 30, 2025 $ % Aug 1 - 31, 2025 $ % SALES Sales, Food % o…" at bounding box center [335, 179] width 620 height 255
click at [126, 5] on div "Tros Greek Street Food - [GEOGRAPHIC_DATA]" at bounding box center [123, 7] width 44 height 6
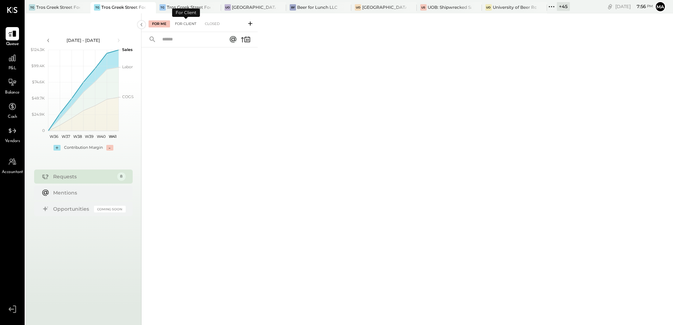
click at [189, 26] on div "For Client" at bounding box center [185, 23] width 28 height 7
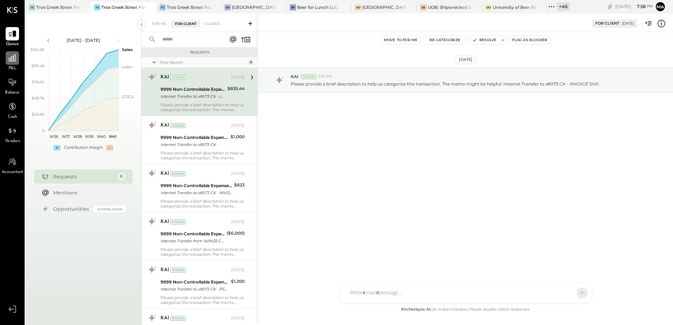
click at [13, 62] on icon at bounding box center [12, 57] width 9 height 9
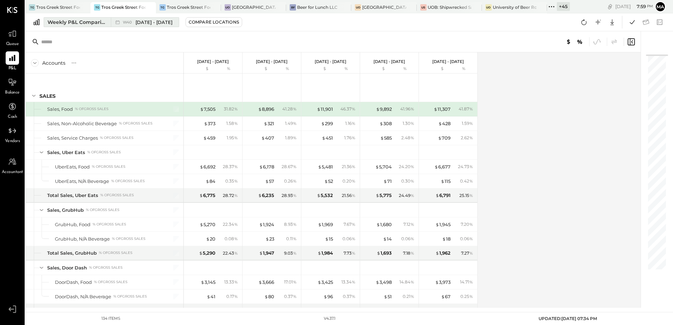
click at [78, 20] on div "Weekly P&L Comparison" at bounding box center [76, 22] width 59 height 7
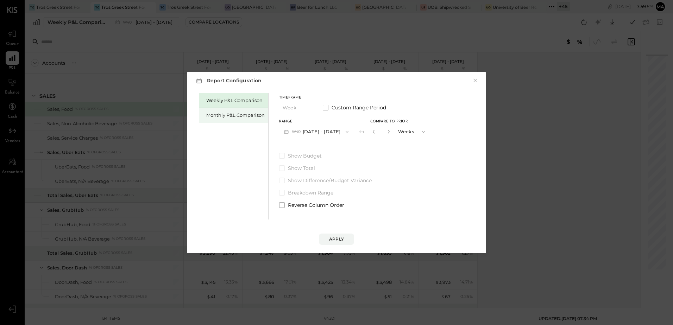
click at [231, 117] on div "Monthly P&L Comparison" at bounding box center [235, 115] width 58 height 7
click at [315, 133] on button "M10 Oct 1 - 31, 2025" at bounding box center [315, 131] width 73 height 13
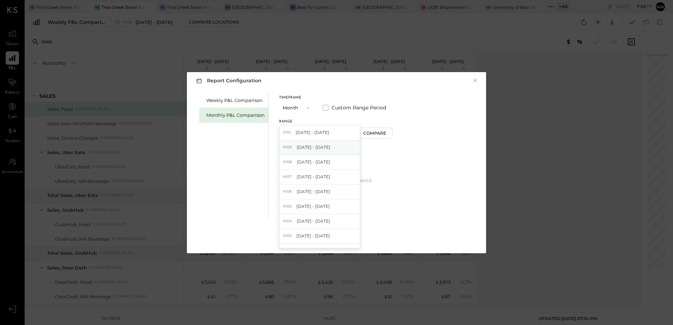
click at [322, 150] on span "[DATE] - [DATE]" at bounding box center [313, 147] width 33 height 6
click at [377, 133] on div "Compare" at bounding box center [375, 133] width 23 height 6
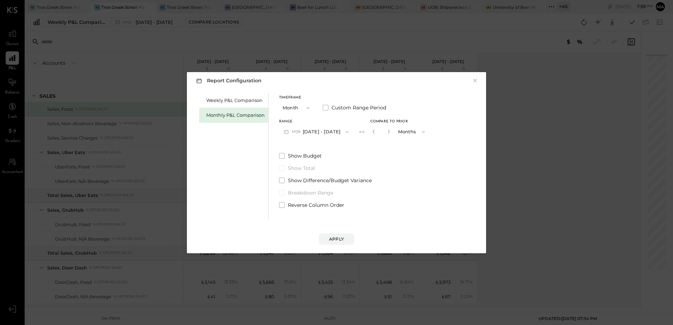
click at [386, 129] on button "button" at bounding box center [389, 132] width 6 height 8
type input "*"
click at [339, 240] on div "Apply" at bounding box center [336, 239] width 15 height 6
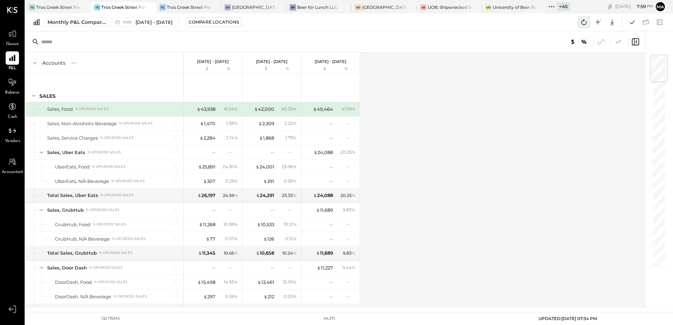
click at [584, 23] on icon at bounding box center [583, 22] width 9 height 9
click at [587, 22] on icon at bounding box center [583, 22] width 9 height 9
click at [579, 24] on button at bounding box center [583, 22] width 13 height 13
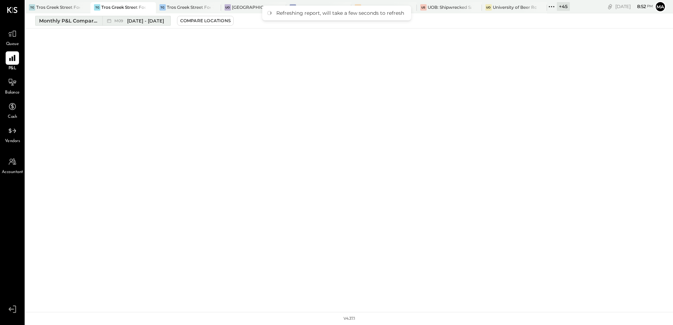
click at [130, 19] on span "[DATE] - [DATE]" at bounding box center [145, 21] width 37 height 7
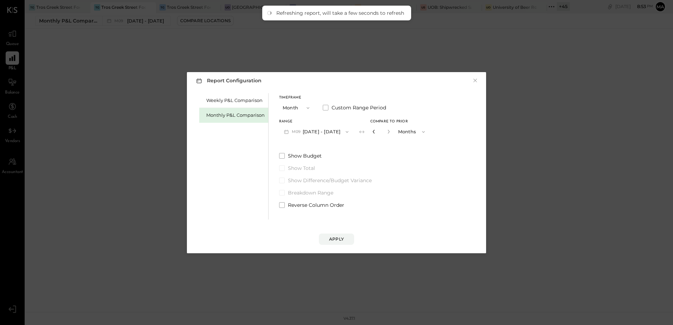
click at [372, 131] on icon "button" at bounding box center [374, 131] width 4 height 4
type input "*"
click at [372, 131] on icon "button" at bounding box center [374, 131] width 4 height 4
click at [337, 239] on div "Apply" at bounding box center [336, 239] width 15 height 6
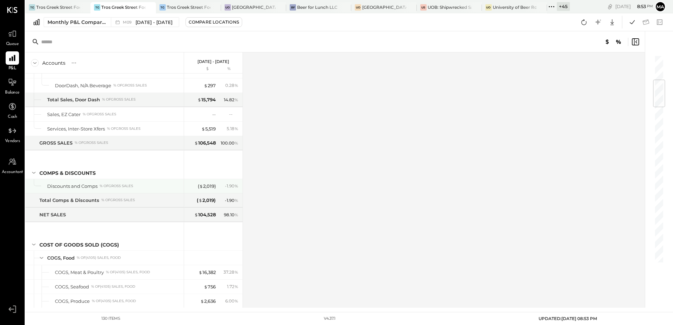
scroll to position [246, 0]
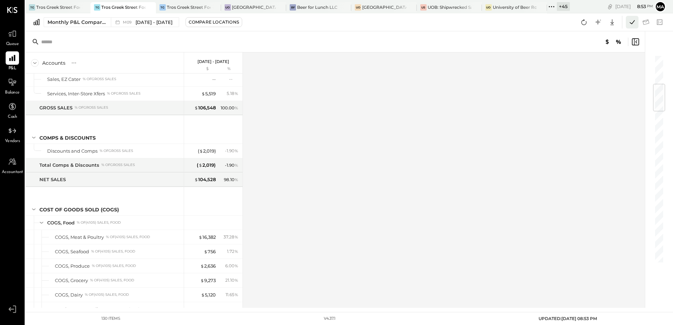
click at [633, 24] on icon at bounding box center [631, 22] width 9 height 9
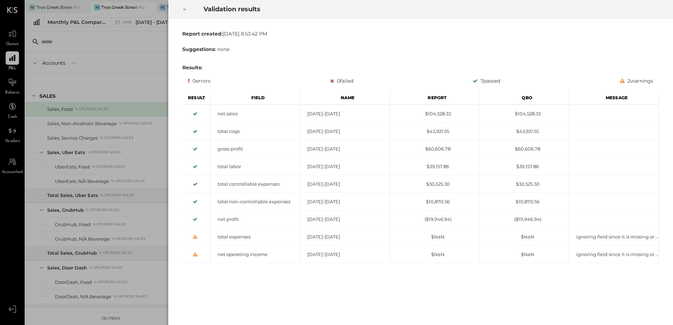
click at [183, 8] on icon at bounding box center [184, 9] width 4 height 8
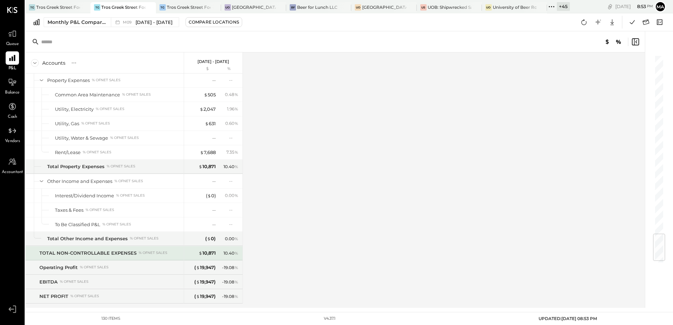
scroll to position [1526, 0]
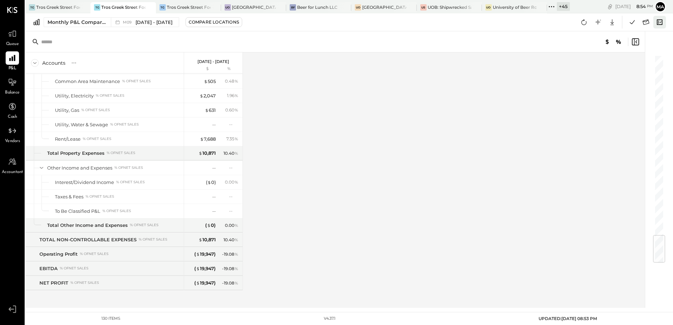
click at [658, 23] on icon at bounding box center [659, 22] width 9 height 9
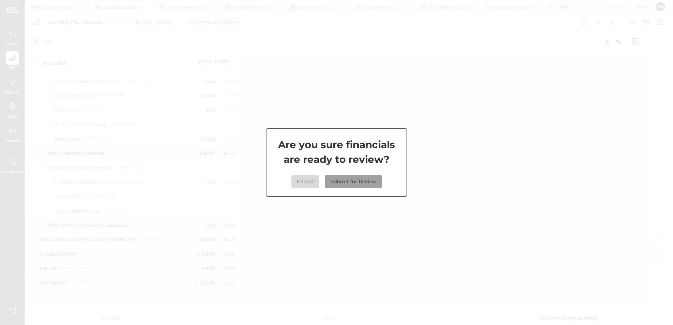
click at [362, 182] on button "Submit for Review" at bounding box center [353, 181] width 57 height 13
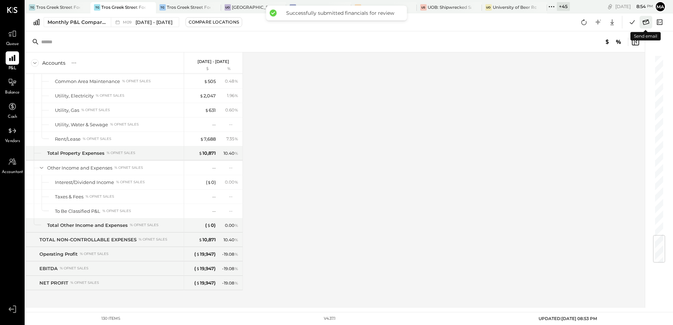
click at [646, 21] on icon at bounding box center [645, 21] width 7 height 5
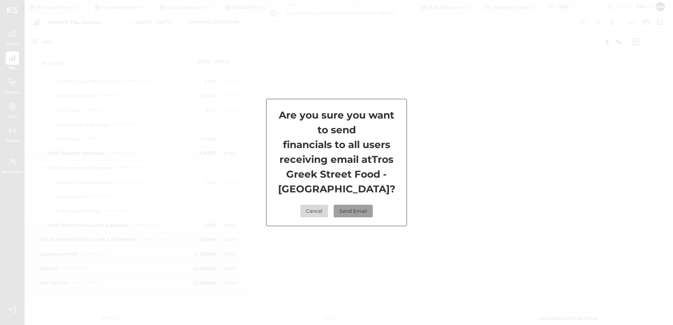
click at [346, 213] on button "Send Email" at bounding box center [353, 211] width 39 height 13
